Goal: Transaction & Acquisition: Purchase product/service

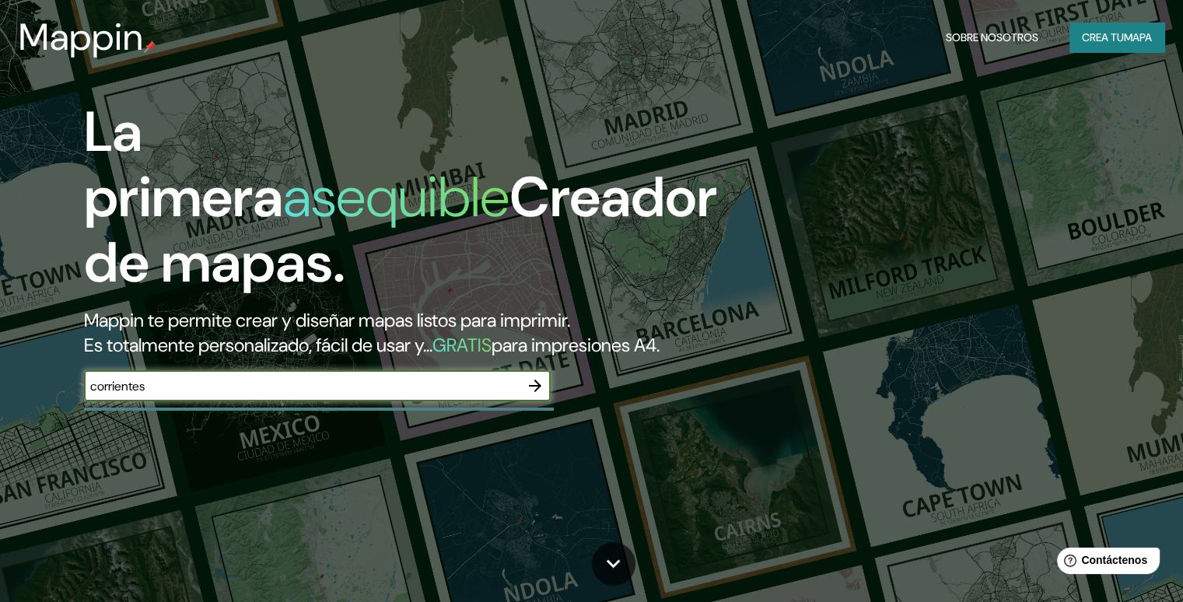
type input "corrientes"
click at [535, 392] on icon "button" at bounding box center [535, 385] width 12 height 12
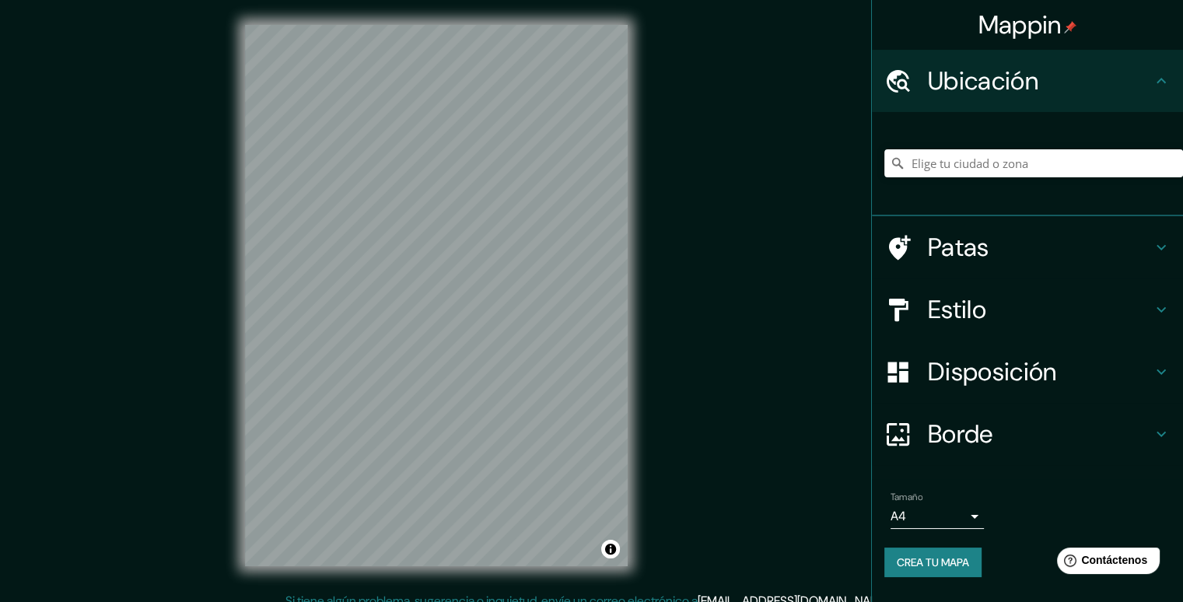
click at [709, 350] on div "Mappin Ubicación Patas Estilo Disposición Borde Elige un borde. Consejo : puede…" at bounding box center [591, 308] width 1183 height 617
click at [949, 505] on body "Mappin Ubicación Patas Estilo Disposición Borde Elige un borde. Consejo : puede…" at bounding box center [591, 301] width 1183 height 602
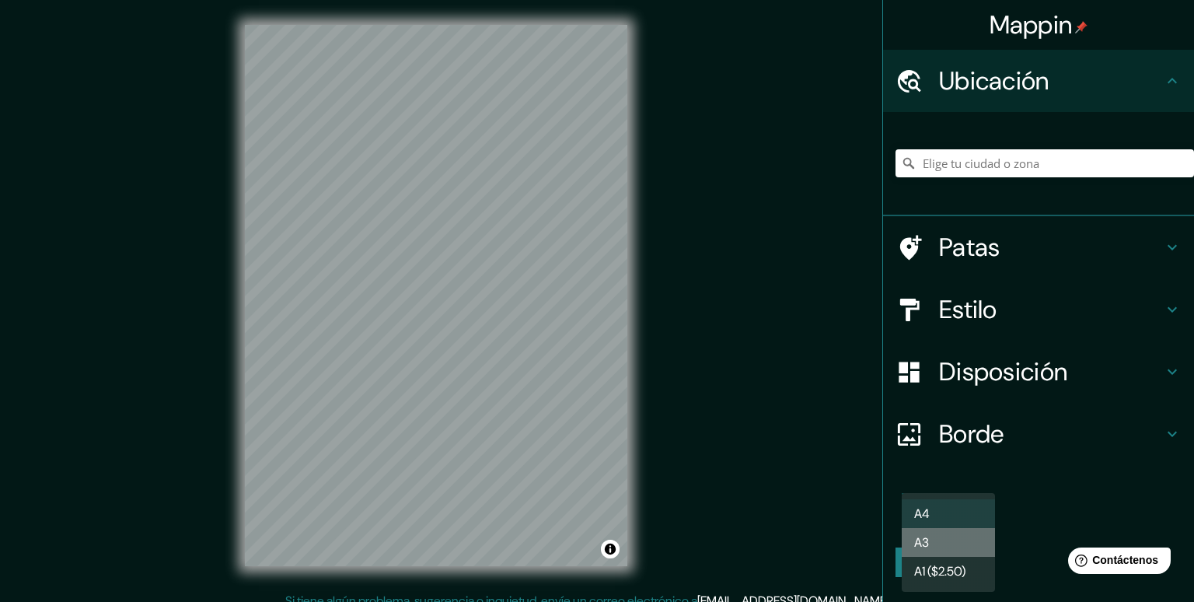
click at [952, 540] on li "A3" at bounding box center [948, 542] width 93 height 29
type input "a4"
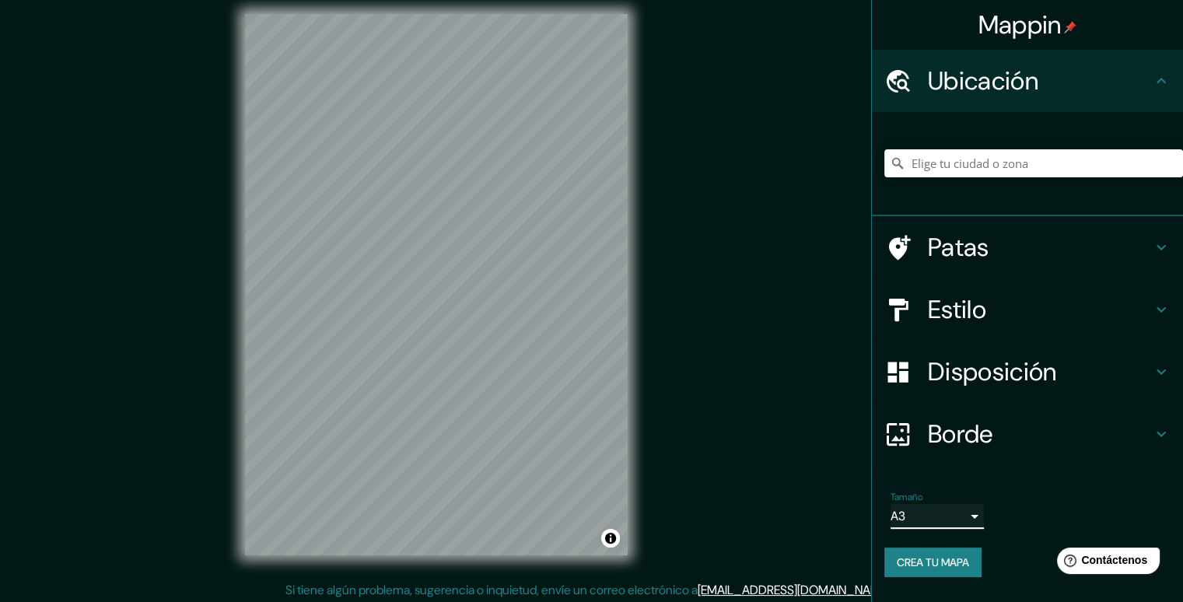
scroll to position [14, 0]
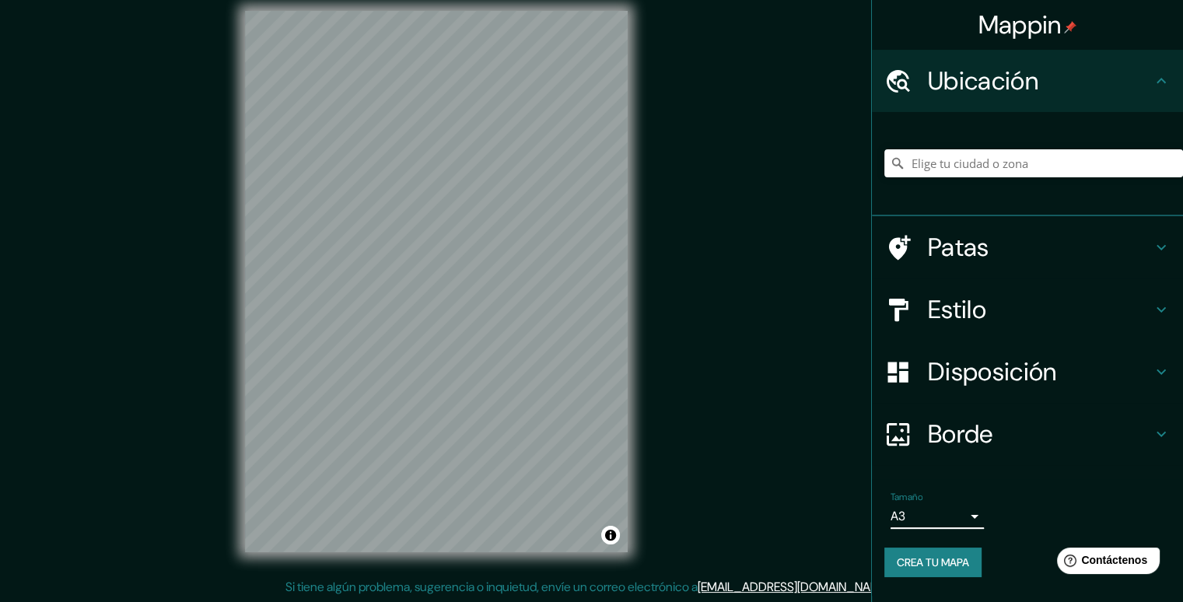
click at [949, 551] on button "Crea tu mapa" at bounding box center [932, 562] width 97 height 30
drag, startPoint x: 683, startPoint y: 397, endPoint x: 703, endPoint y: 417, distance: 28.0
click at [703, 417] on div "Mappin Ubicación Patas Estilo Disposición Borde Elige un borde. Consejo : puede…" at bounding box center [591, 294] width 1183 height 617
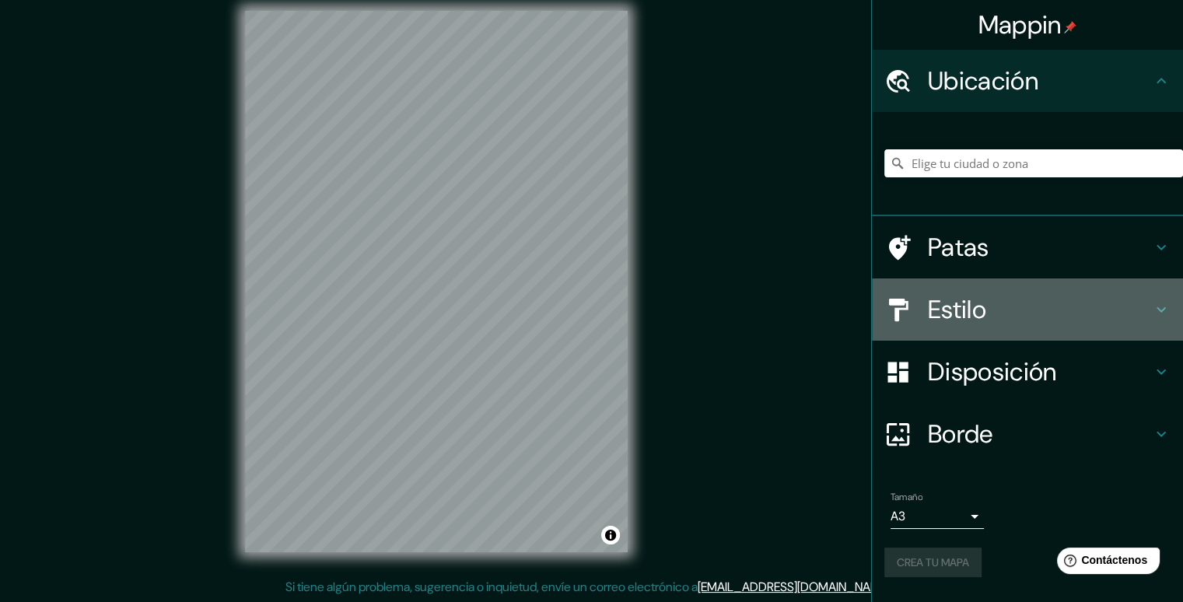
click at [948, 323] on font "Estilo" at bounding box center [957, 309] width 58 height 33
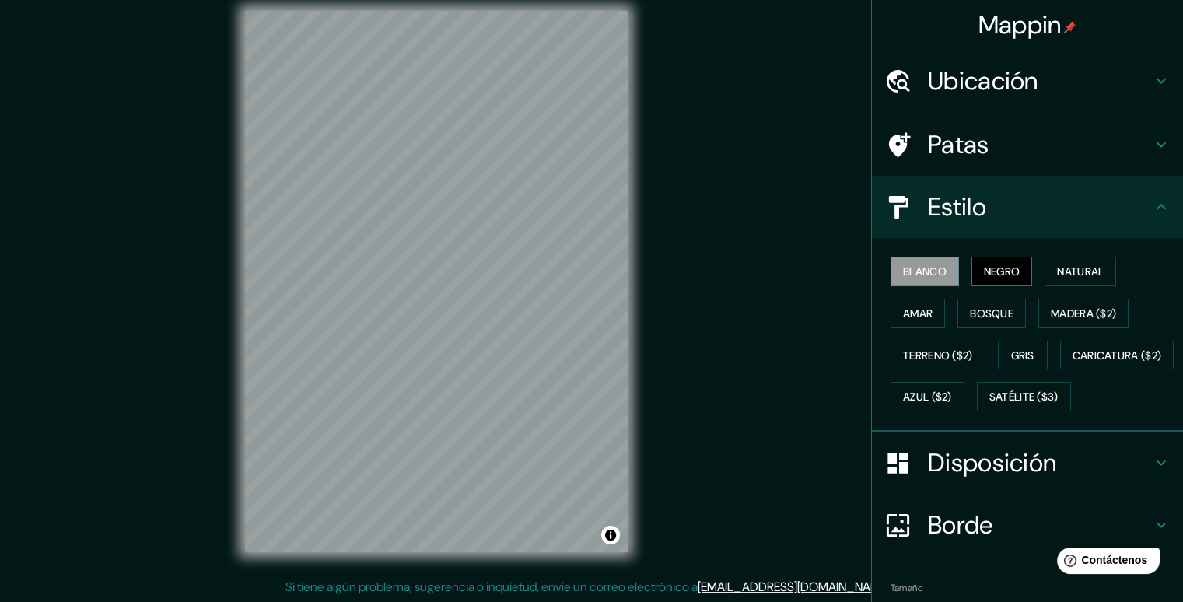
click at [995, 278] on font "Negro" at bounding box center [1002, 271] width 37 height 20
click at [1067, 277] on font "Natural" at bounding box center [1080, 271] width 47 height 14
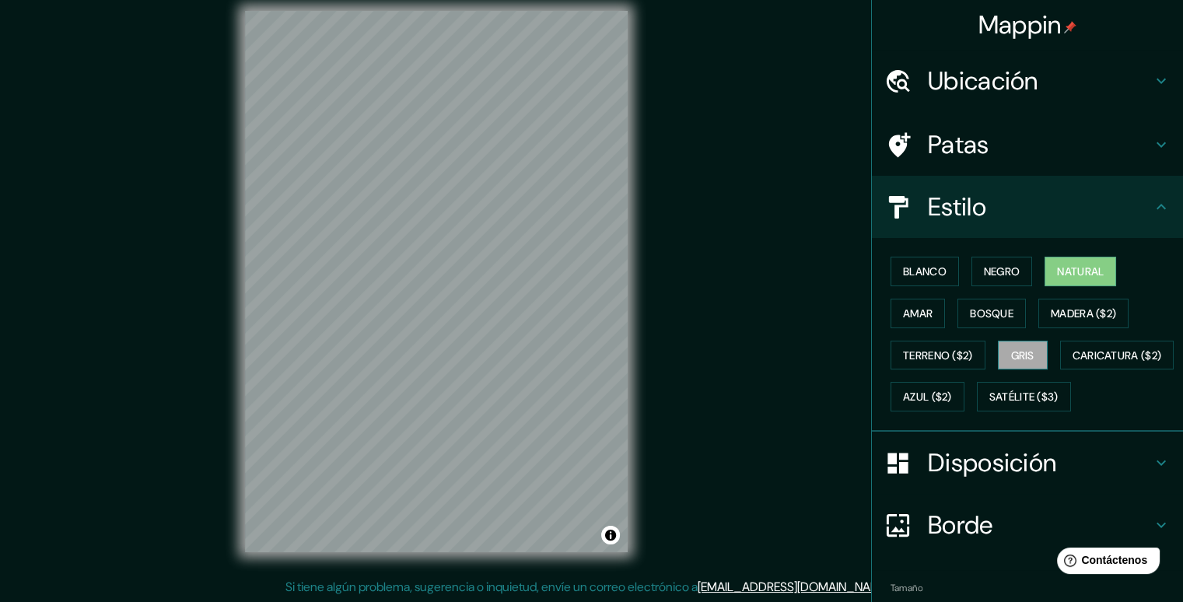
click at [1011, 366] on button "Gris" at bounding box center [1023, 356] width 50 height 30
click at [918, 261] on font "Blanco" at bounding box center [925, 271] width 44 height 20
click at [1018, 354] on font "Gris" at bounding box center [1022, 355] width 23 height 14
click at [914, 267] on font "Blanco" at bounding box center [925, 271] width 44 height 14
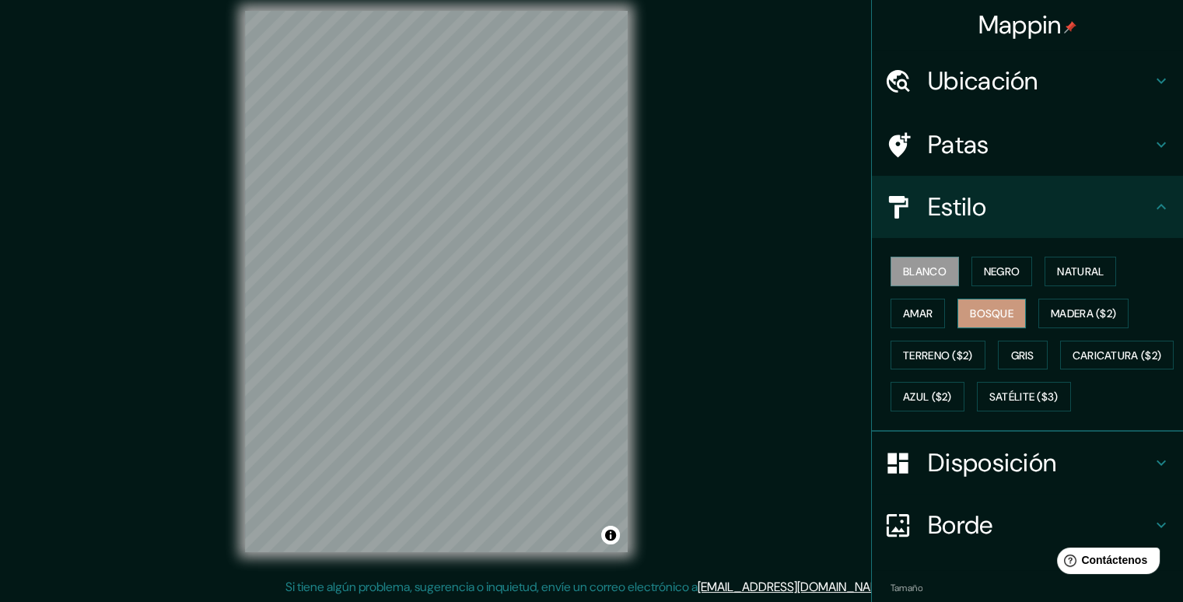
click at [970, 312] on font "Bosque" at bounding box center [992, 313] width 44 height 14
click at [904, 313] on font "Amar" at bounding box center [918, 313] width 30 height 14
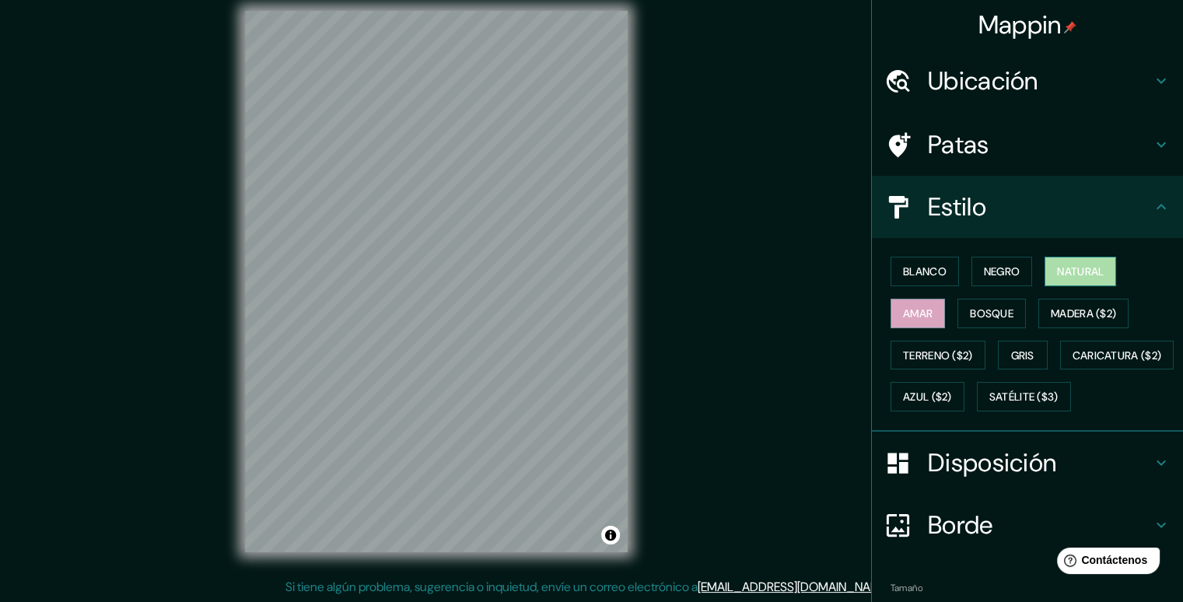
click at [1070, 274] on font "Natural" at bounding box center [1080, 271] width 47 height 14
click at [1002, 275] on font "Negro" at bounding box center [1002, 271] width 37 height 14
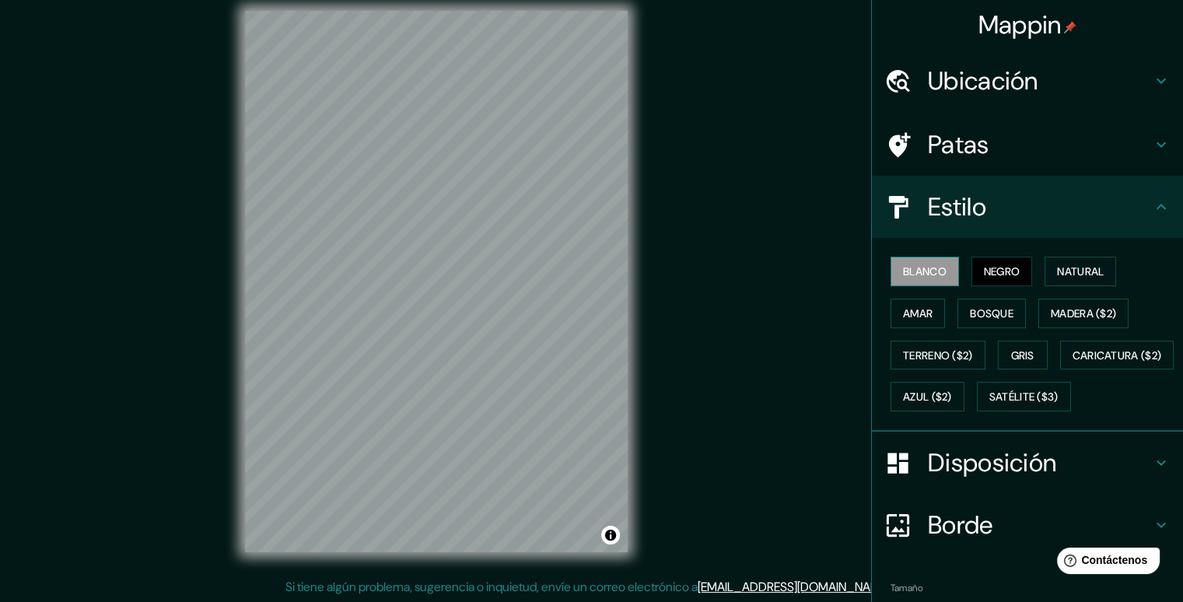
click at [914, 273] on font "Blanco" at bounding box center [925, 271] width 44 height 14
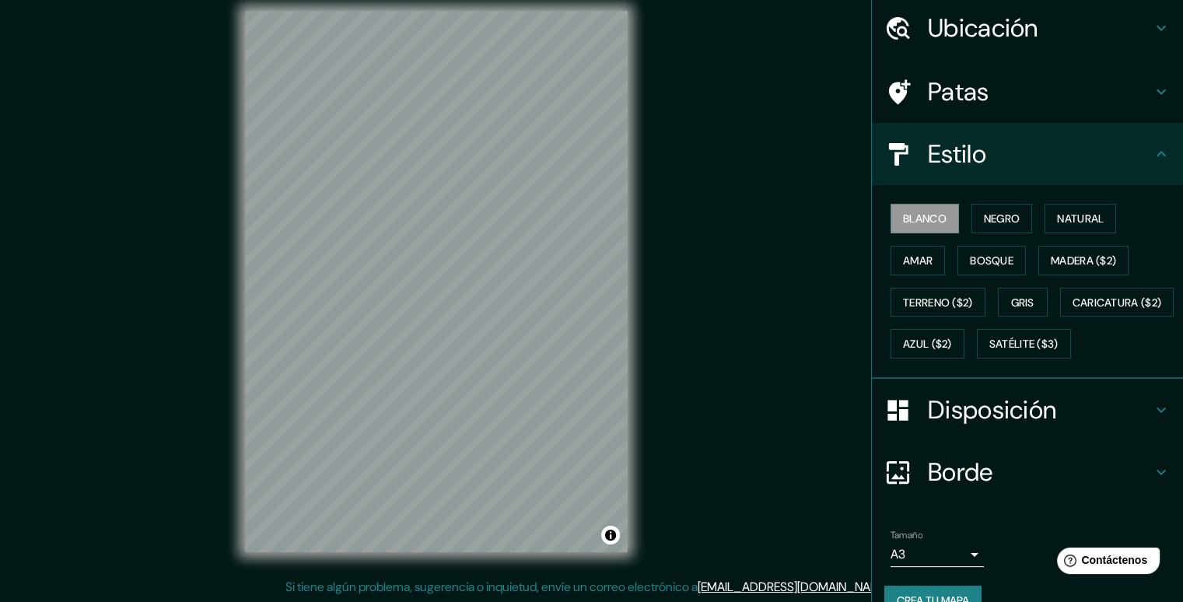
scroll to position [123, 0]
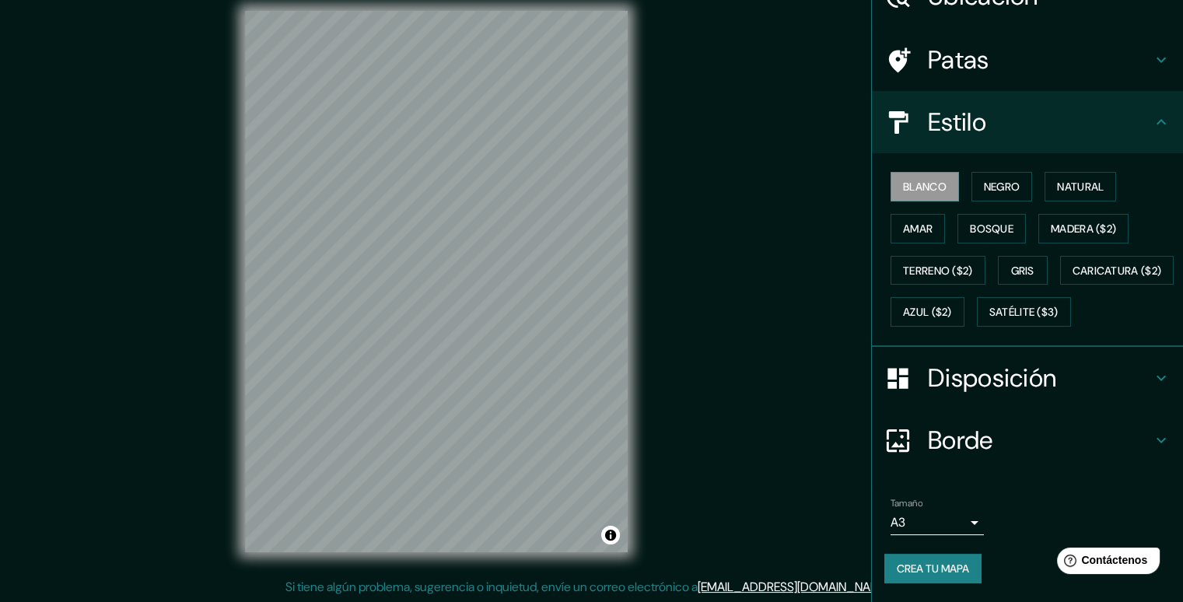
click at [961, 522] on body "Mappin Ubicación Patas Estilo Blanco Negro Natural [PERSON_NAME] ($2) Terreno (…" at bounding box center [591, 287] width 1183 height 602
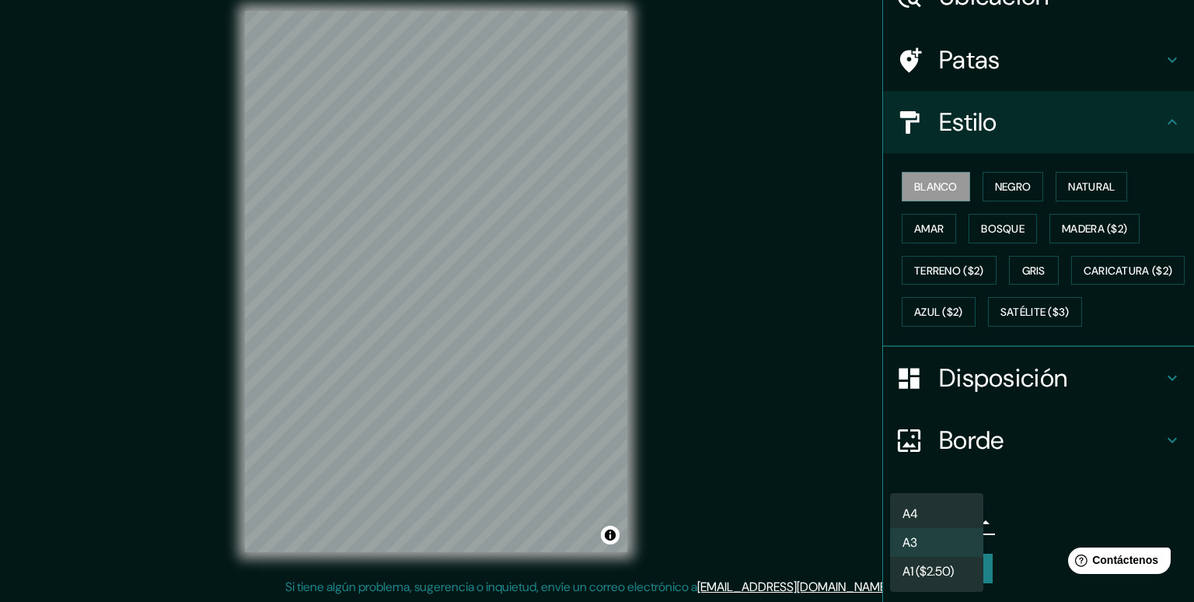
click at [942, 545] on li "A3" at bounding box center [936, 542] width 93 height 29
drag, startPoint x: 1191, startPoint y: 458, endPoint x: 1189, endPoint y: 409, distance: 49.0
click at [1189, 409] on div at bounding box center [597, 301] width 1194 height 602
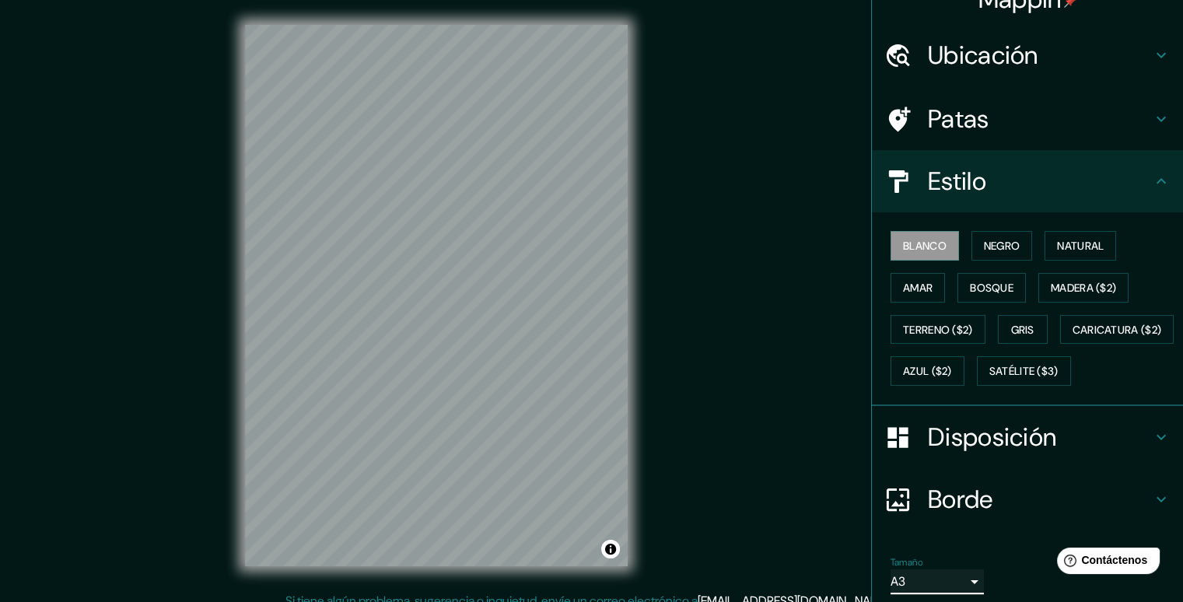
scroll to position [0, 0]
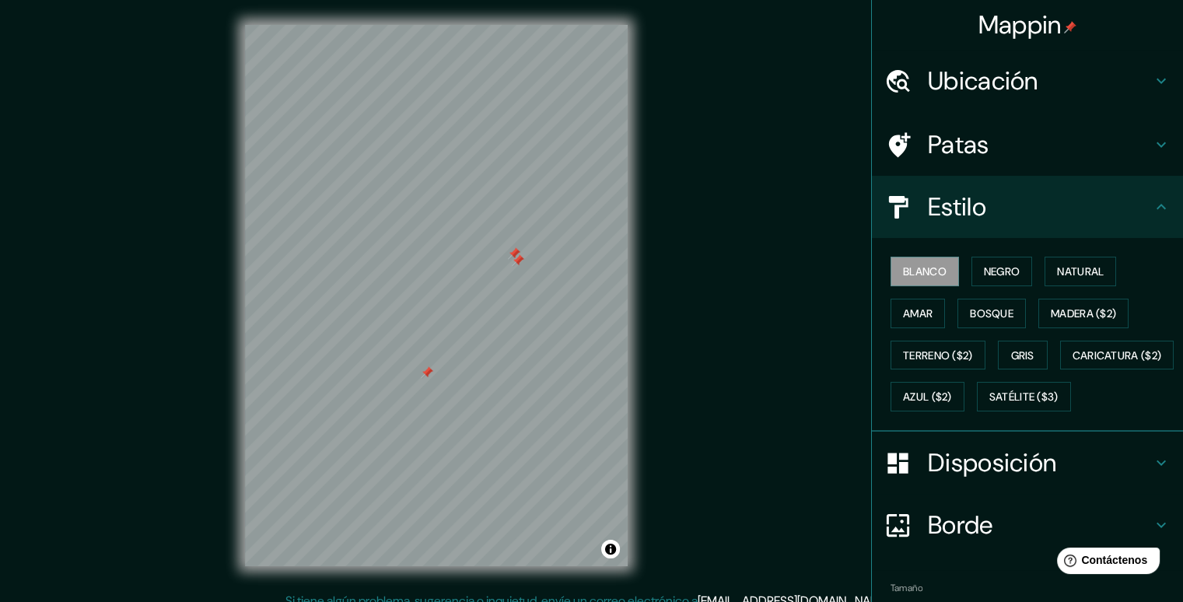
click at [513, 251] on div at bounding box center [514, 253] width 12 height 12
click at [514, 262] on div at bounding box center [518, 260] width 12 height 12
click at [516, 255] on div at bounding box center [516, 255] width 12 height 12
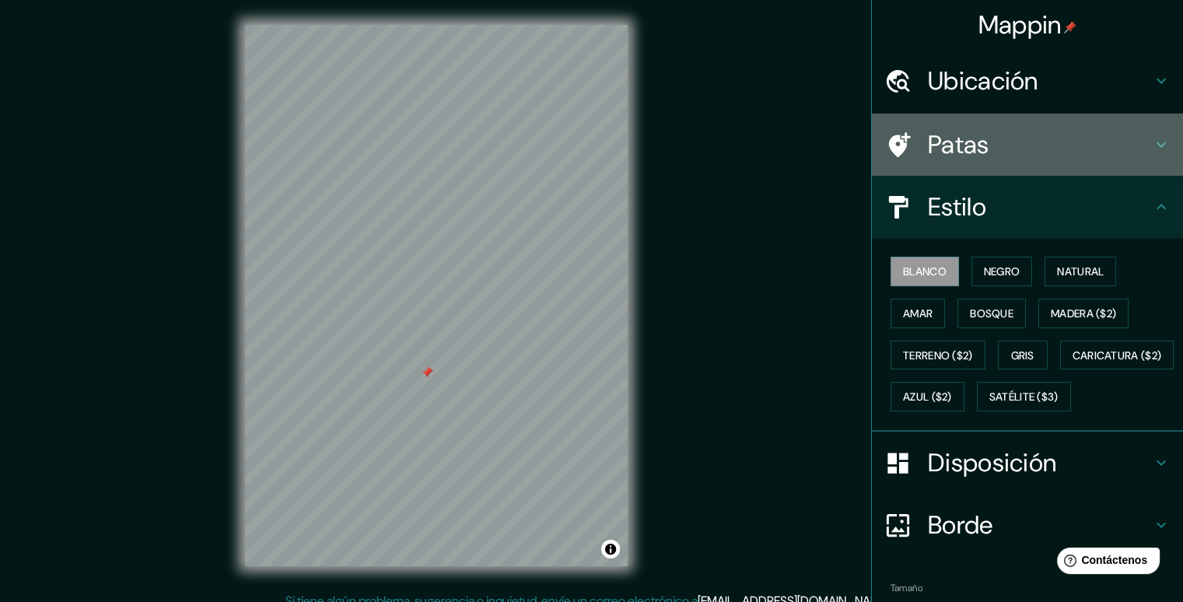
click at [1151, 135] on div "Patas" at bounding box center [1027, 145] width 311 height 62
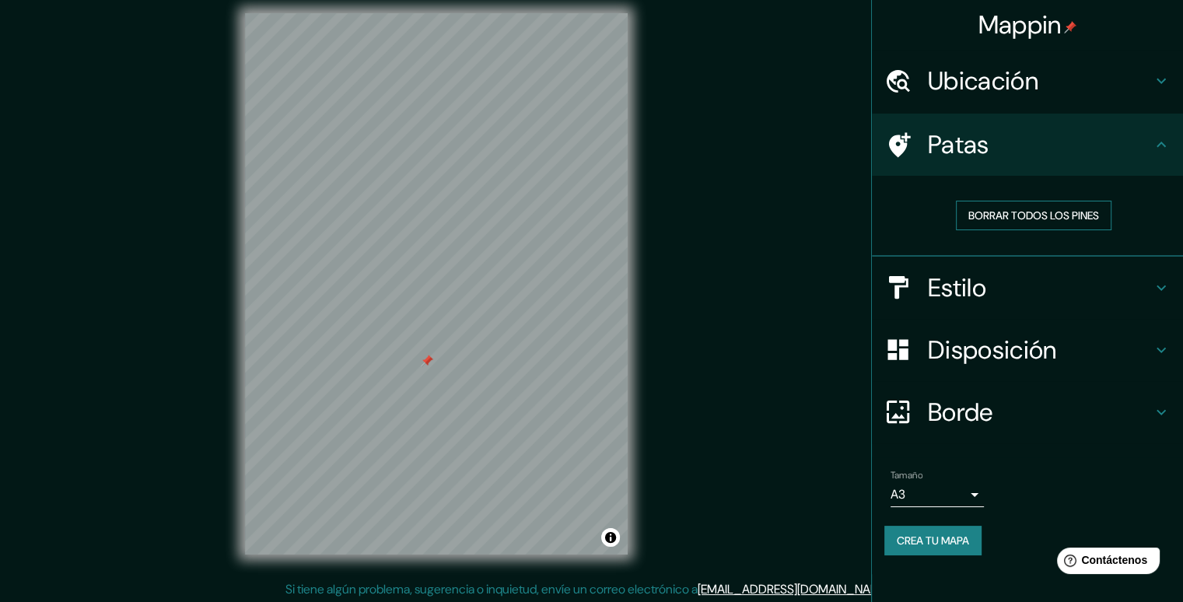
scroll to position [14, 0]
